Goal: Obtain resource: Download file/media

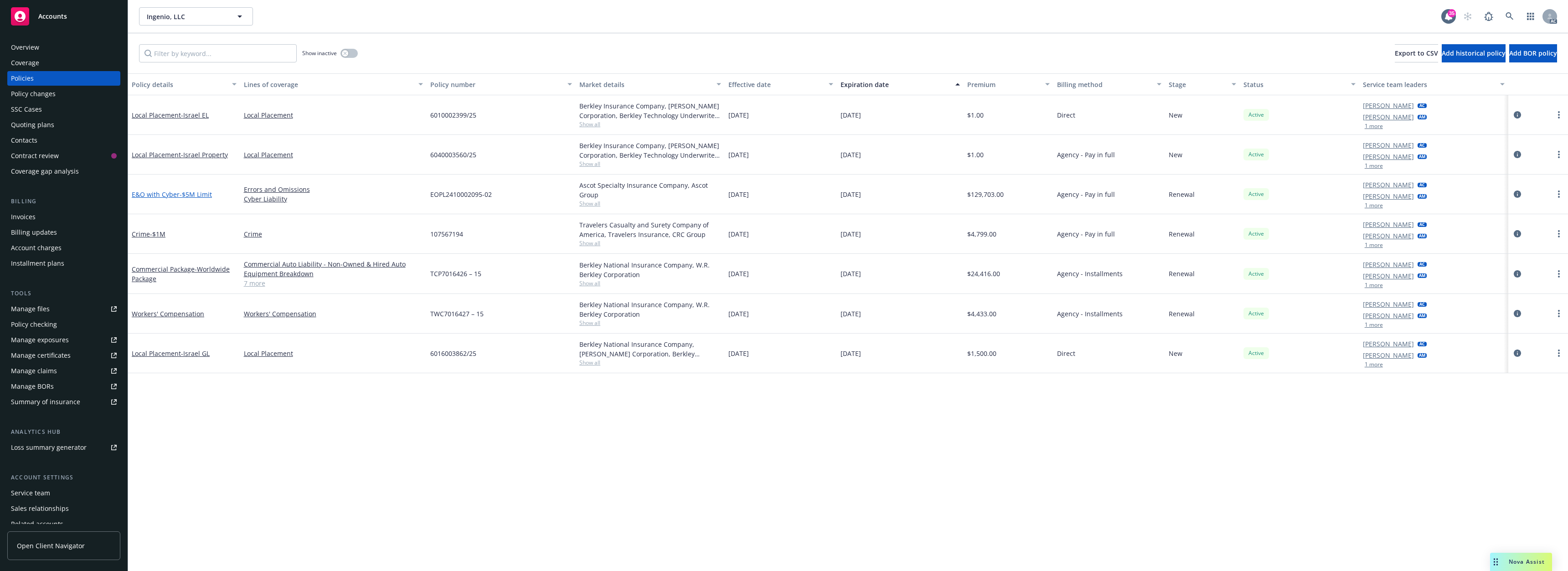
click at [172, 193] on link "E&O with Cyber - $5M Limit" at bounding box center [172, 194] width 80 height 8
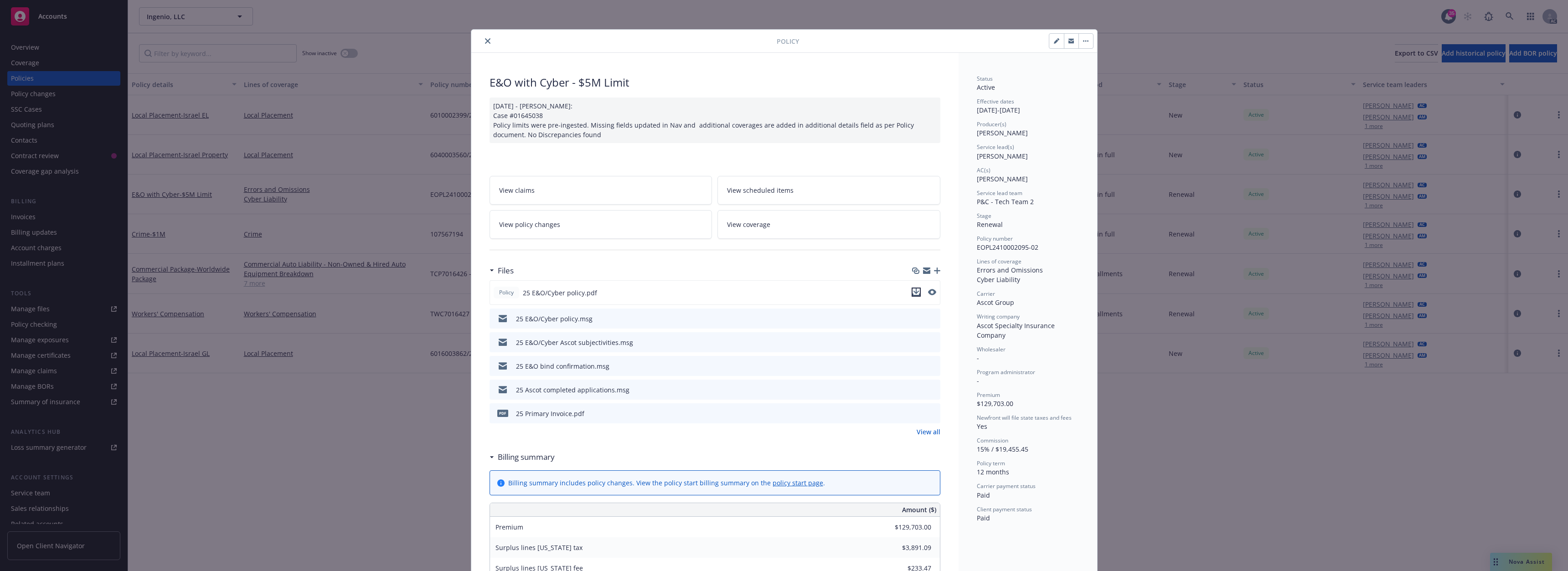
click at [583, 279] on icon "download file" at bounding box center [916, 292] width 8 height 8
click at [489, 39] on button "close" at bounding box center [487, 40] width 11 height 11
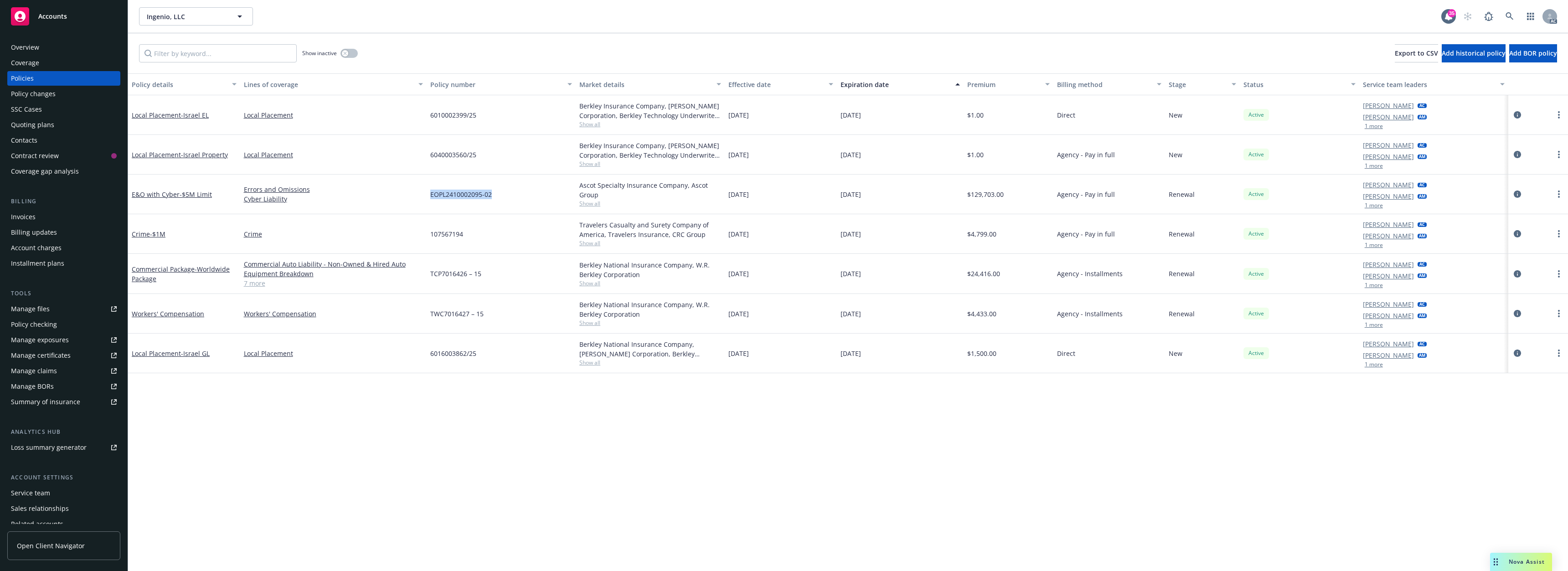
drag, startPoint x: 431, startPoint y: 194, endPoint x: 505, endPoint y: 199, distance: 74.2
click at [505, 199] on div "EOPL2410002095-02" at bounding box center [501, 193] width 149 height 39
copy span "EOPL2410002095-02"
